Goal: Find specific page/section: Find specific page/section

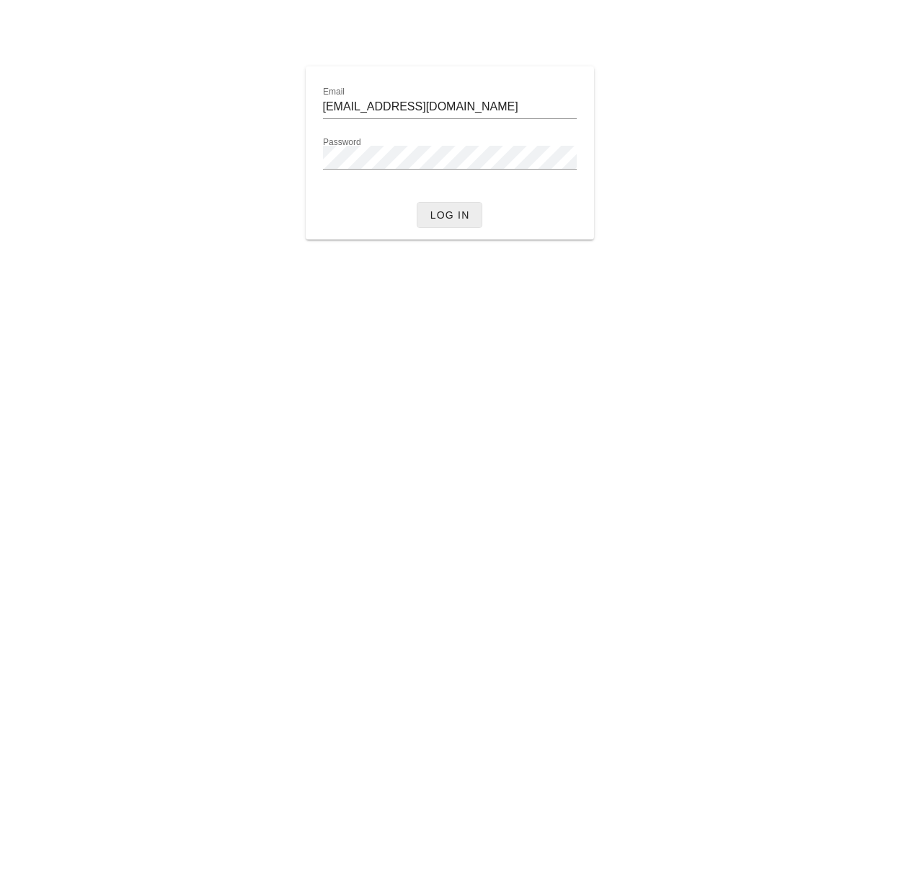
click at [450, 216] on span "Log in" at bounding box center [449, 215] width 40 height 12
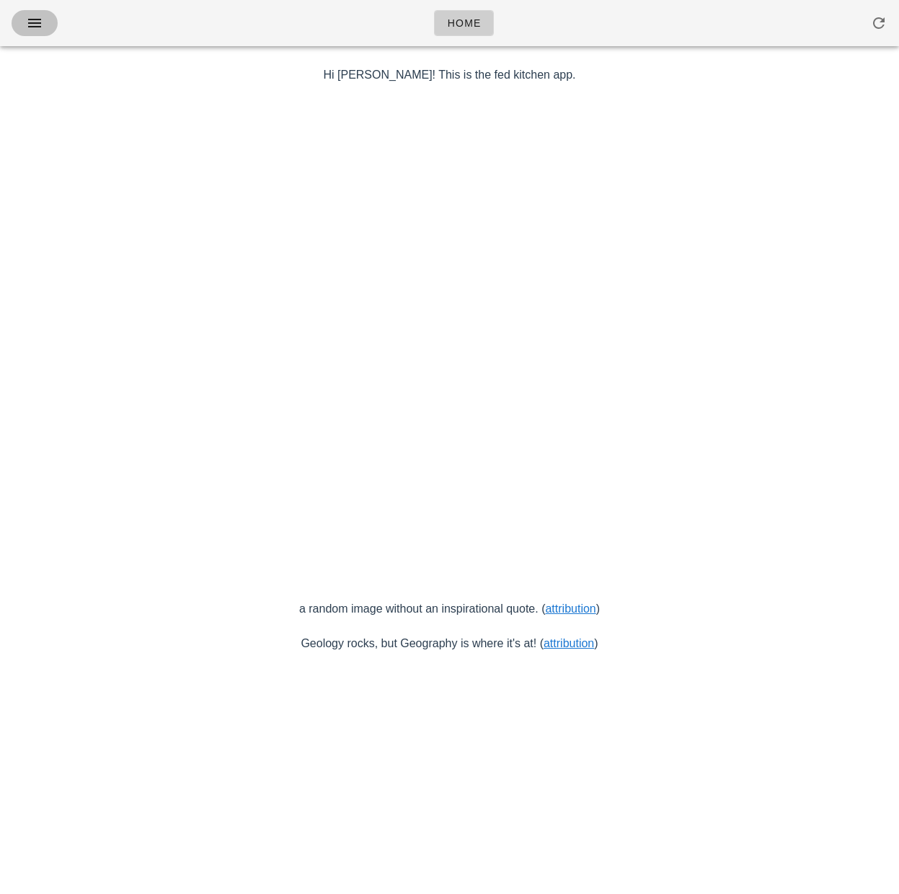
click at [31, 22] on icon "button" at bounding box center [34, 22] width 17 height 17
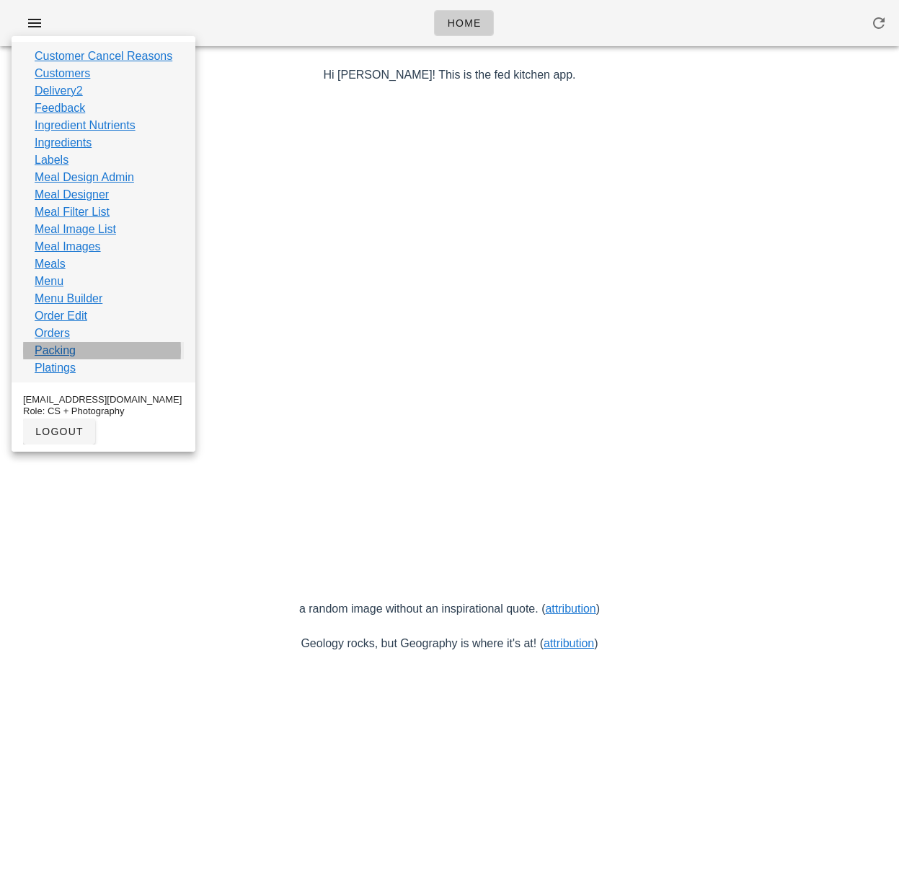
click at [52, 350] on link "Packing" at bounding box center [55, 350] width 41 height 17
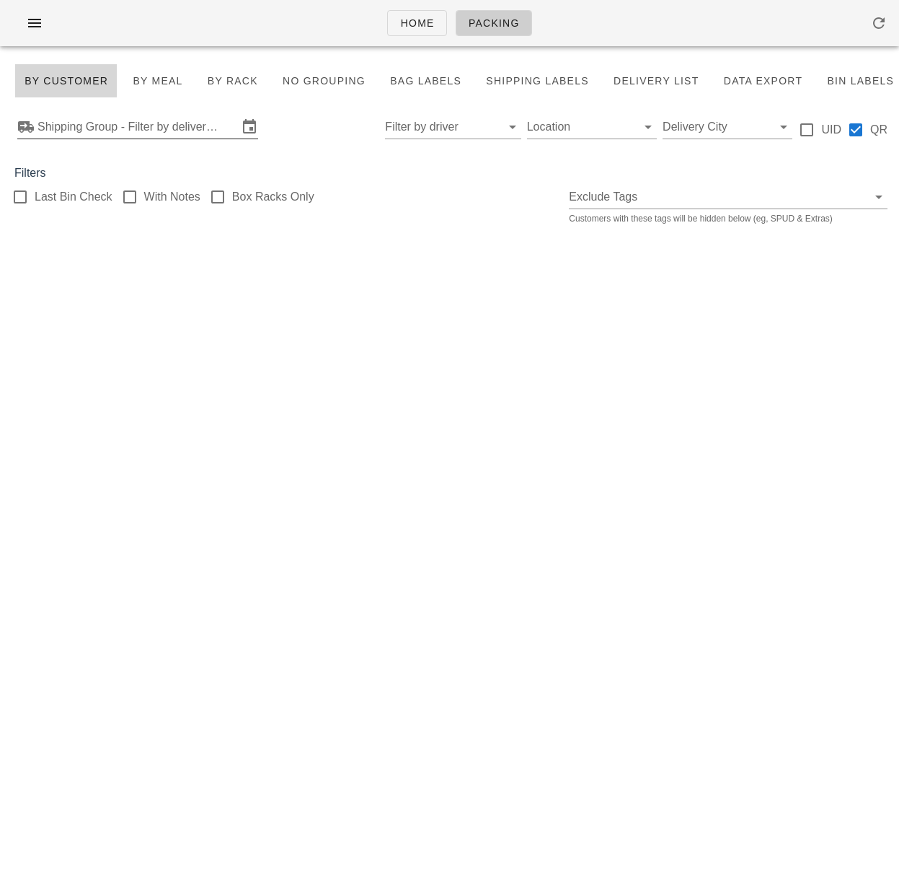
click at [145, 131] on input "Shipping Group - Filter by delivery logistics" at bounding box center [138, 126] width 200 height 23
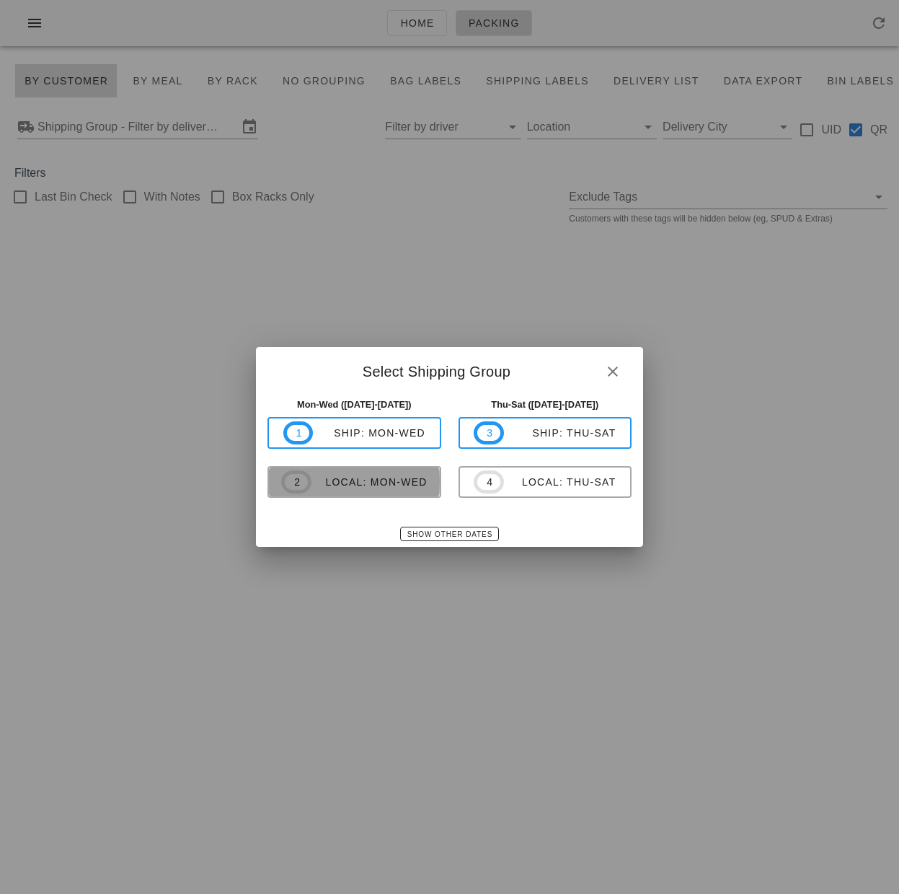
click at [408, 493] on span "2 local: Mon-Wed" at bounding box center [354, 481] width 146 height 23
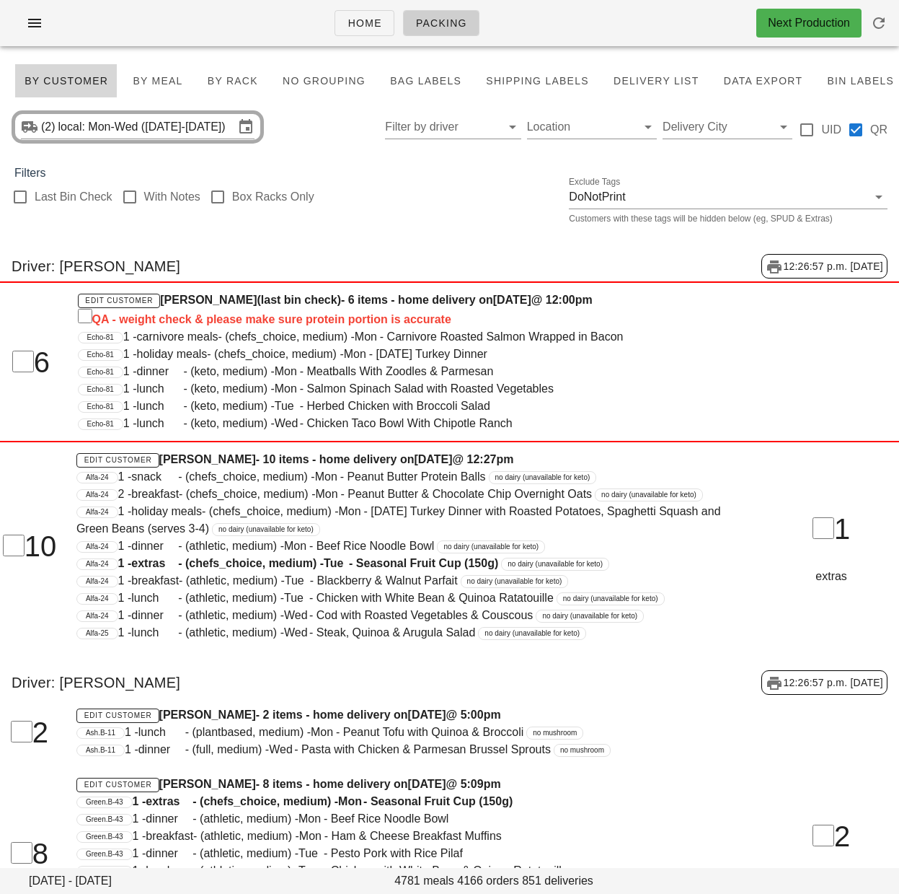
click at [366, 225] on div "Last Bin Check With Notes Box Racks Only Exclude Tags DoNotPrint Customers with…" at bounding box center [449, 205] width 899 height 46
click at [23, 200] on div at bounding box center [20, 197] width 25 height 25
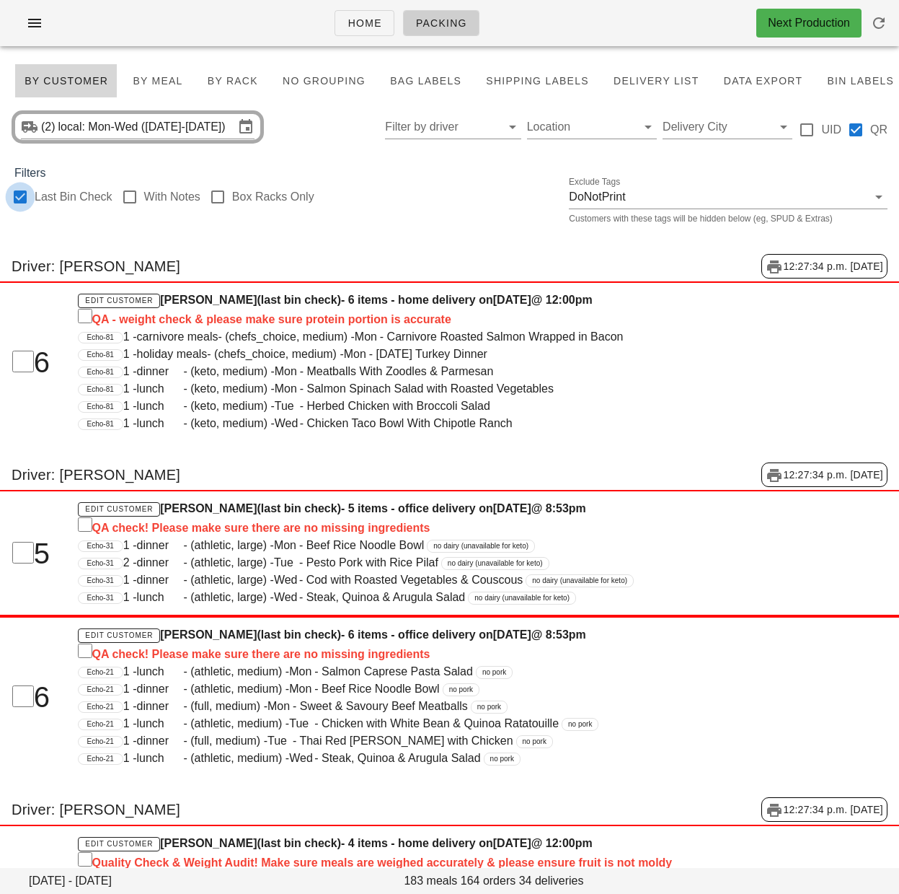
checkbox input "true"
click at [229, 87] on span "By Rack" at bounding box center [232, 81] width 51 height 12
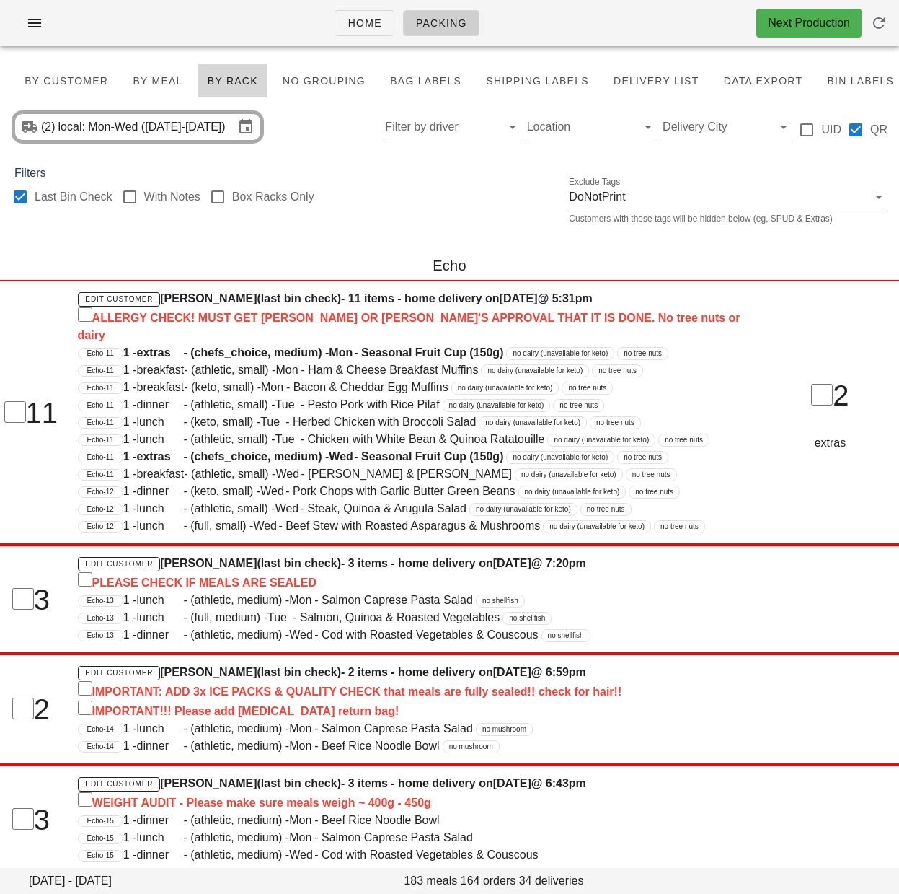
click at [390, 186] on div "Last Bin Check With Notes Box Racks Only Exclude Tags DoNotPrint Customers with…" at bounding box center [449, 205] width 899 height 46
click at [467, 185] on div "Last Bin Check With Notes Box Racks Only Exclude Tags DoNotPrint Customers with…" at bounding box center [449, 205] width 899 height 46
